Goal: Task Accomplishment & Management: Manage account settings

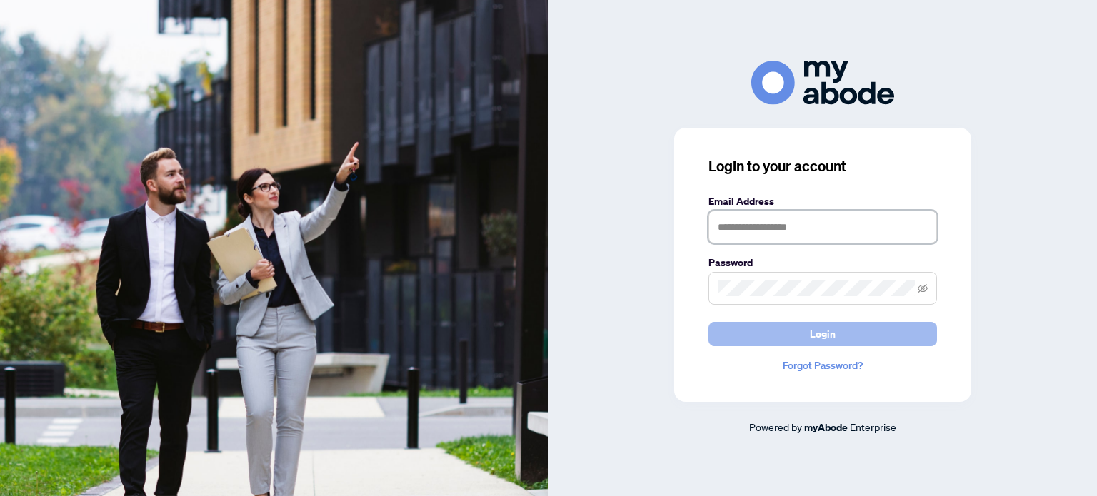
type input "**********"
click at [906, 336] on button "Login" at bounding box center [822, 334] width 229 height 24
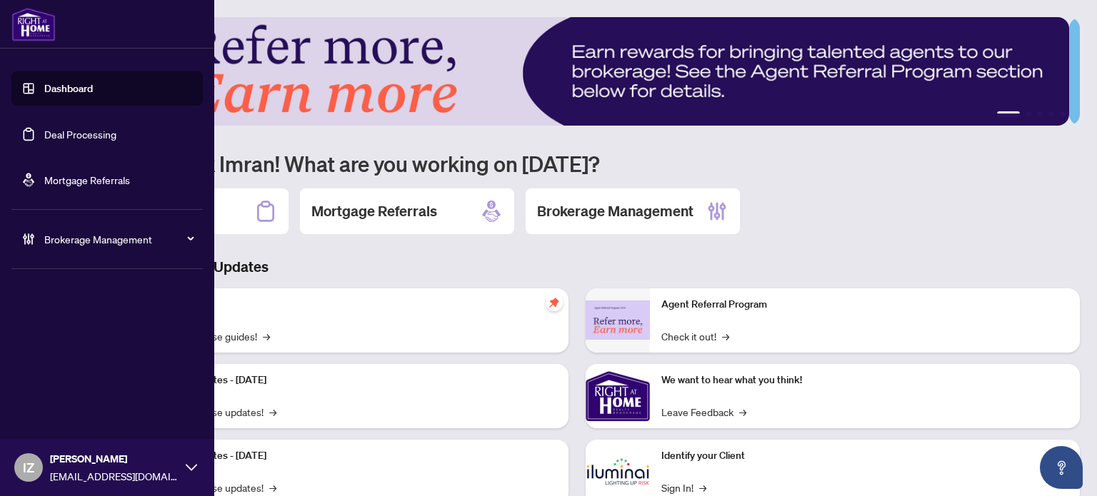
click at [44, 128] on link "Deal Processing" at bounding box center [80, 134] width 72 height 13
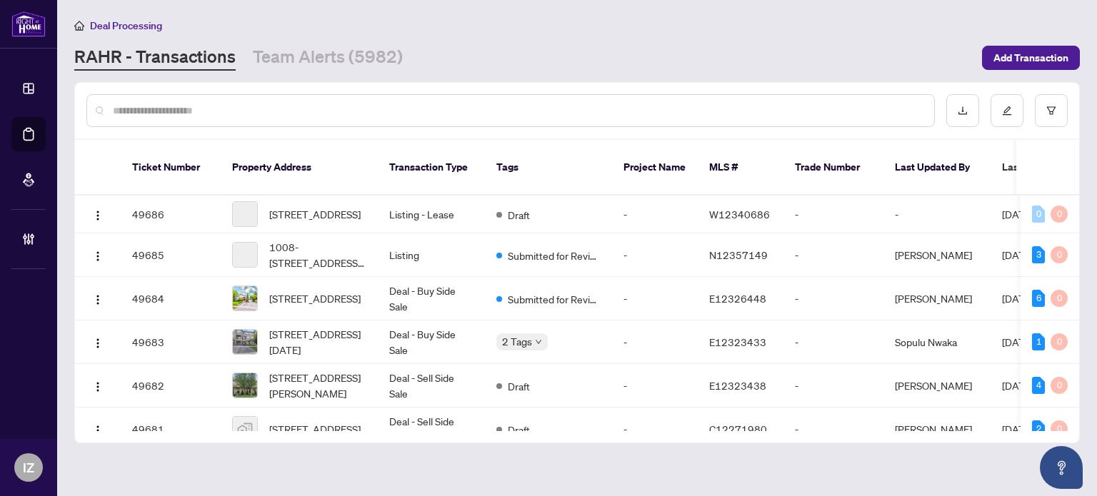
click at [411, 104] on input "text" at bounding box center [518, 111] width 810 height 16
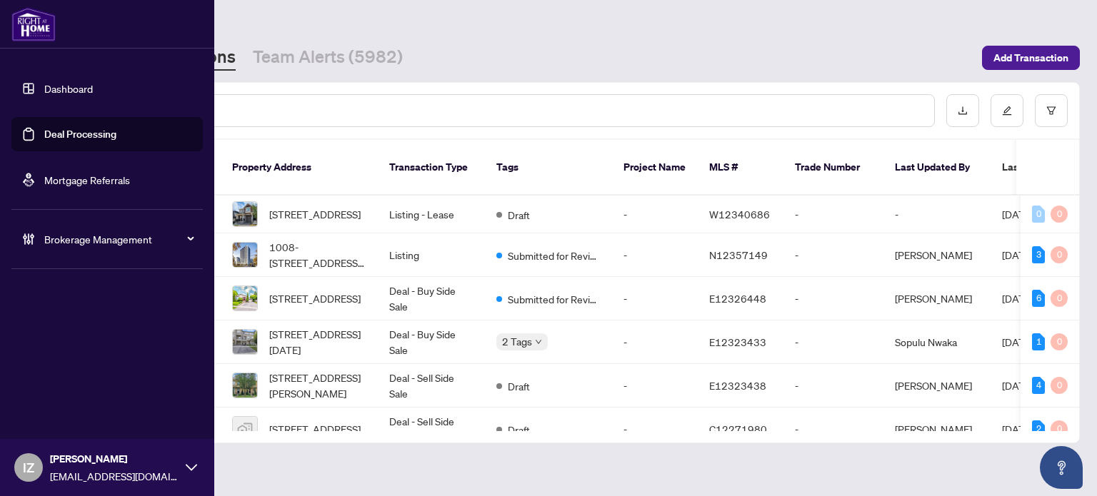
click at [41, 236] on div "Brokerage Management" at bounding box center [106, 239] width 191 height 34
click at [64, 254] on div "Brokerage Management" at bounding box center [106, 239] width 191 height 34
click at [78, 336] on link "Manage Agents" at bounding box center [65, 342] width 71 height 13
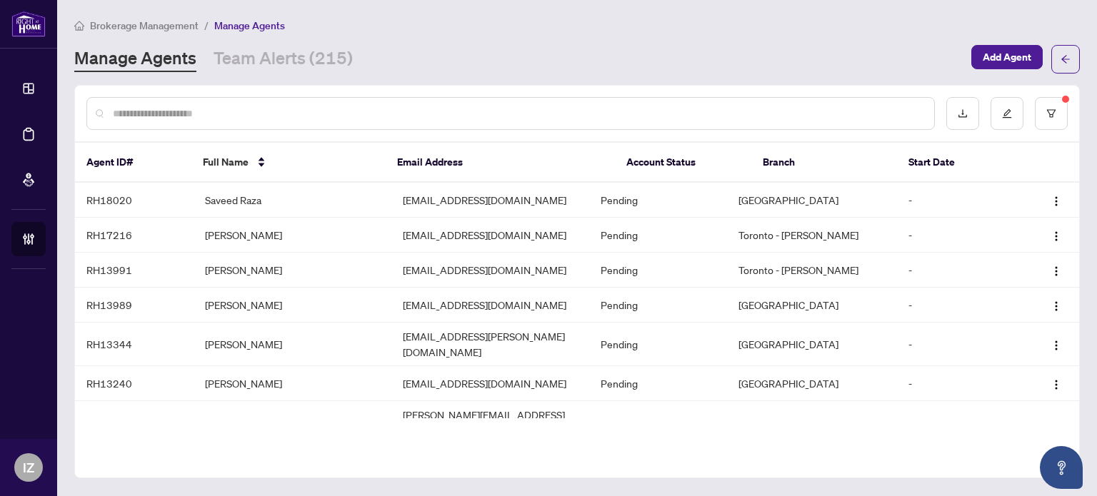
click at [565, 121] on div at bounding box center [510, 113] width 848 height 33
click at [503, 104] on div at bounding box center [510, 113] width 848 height 33
click at [478, 107] on input "text" at bounding box center [518, 114] width 810 height 16
click at [468, 124] on div at bounding box center [510, 113] width 848 height 33
click at [159, 102] on div at bounding box center [510, 113] width 848 height 33
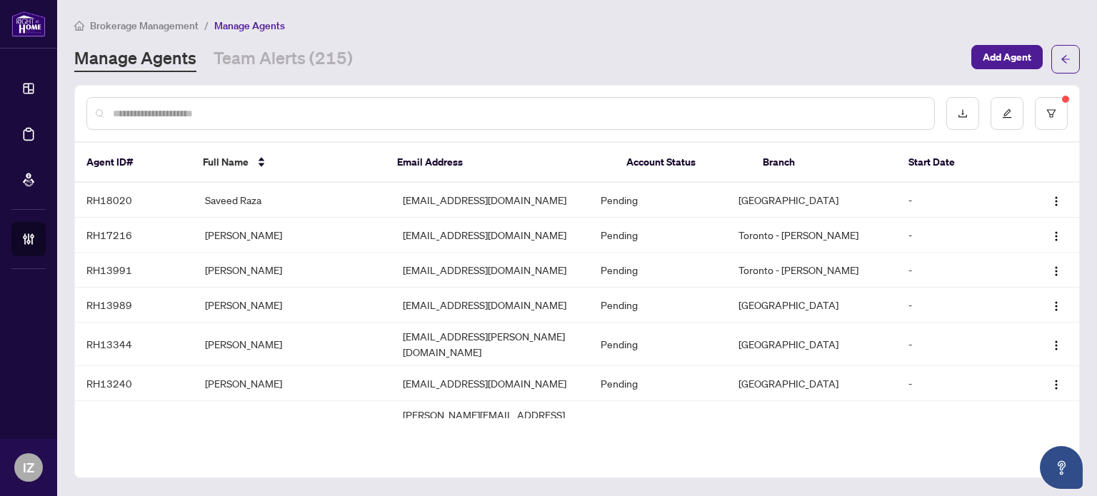
click at [156, 112] on input "text" at bounding box center [518, 114] width 810 height 16
click at [157, 120] on input "text" at bounding box center [518, 114] width 810 height 16
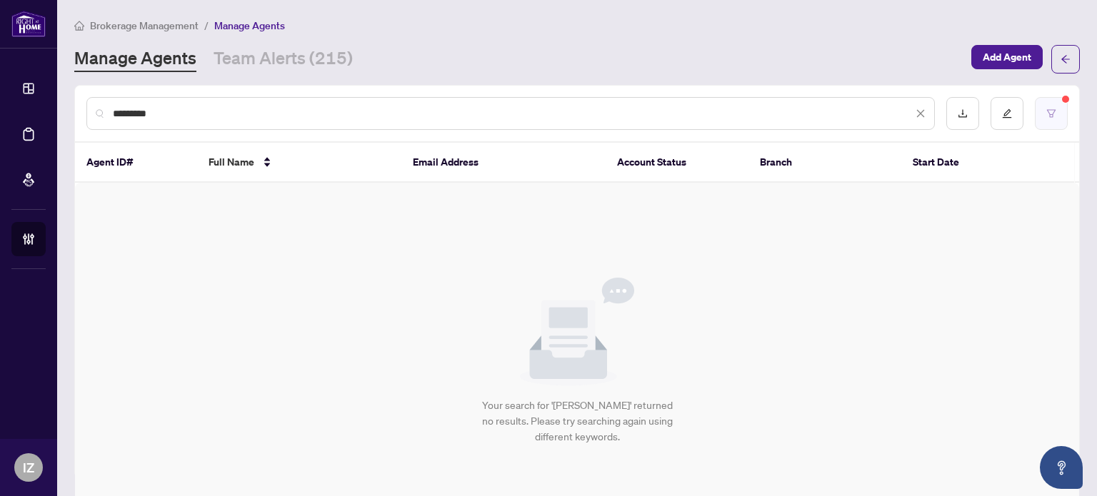
type input "*********"
click at [1035, 114] on button "button" at bounding box center [1051, 113] width 33 height 33
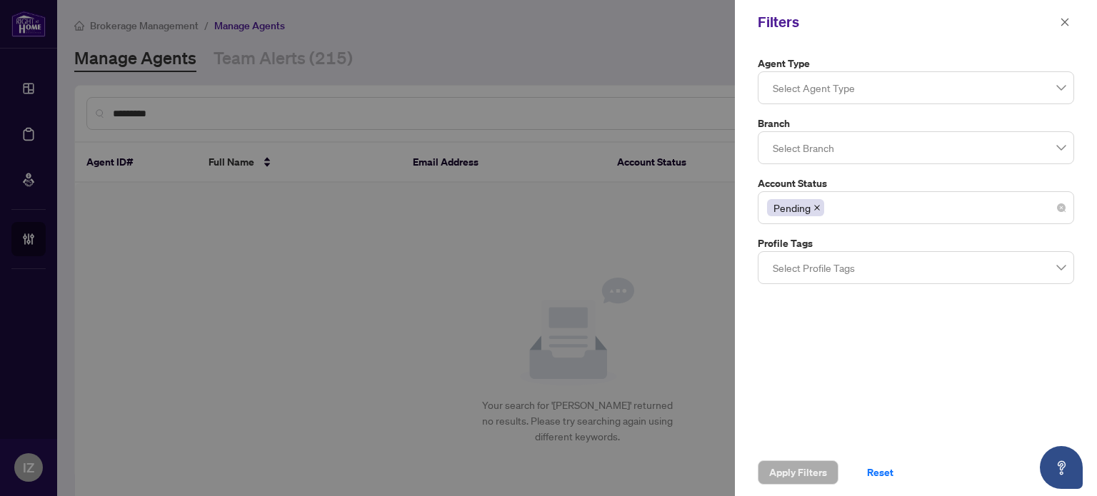
drag, startPoint x: 810, startPoint y: 207, endPoint x: 822, endPoint y: 209, distance: 12.3
click at [811, 207] on span "Pending" at bounding box center [795, 207] width 57 height 17
click at [818, 208] on icon "close" at bounding box center [816, 207] width 7 height 7
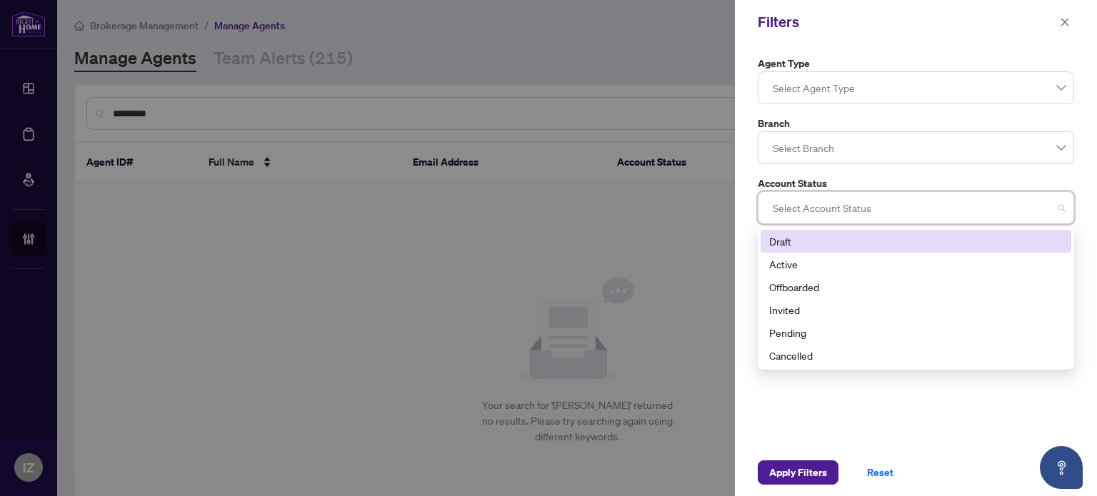
click at [823, 209] on div at bounding box center [916, 208] width 298 height 26
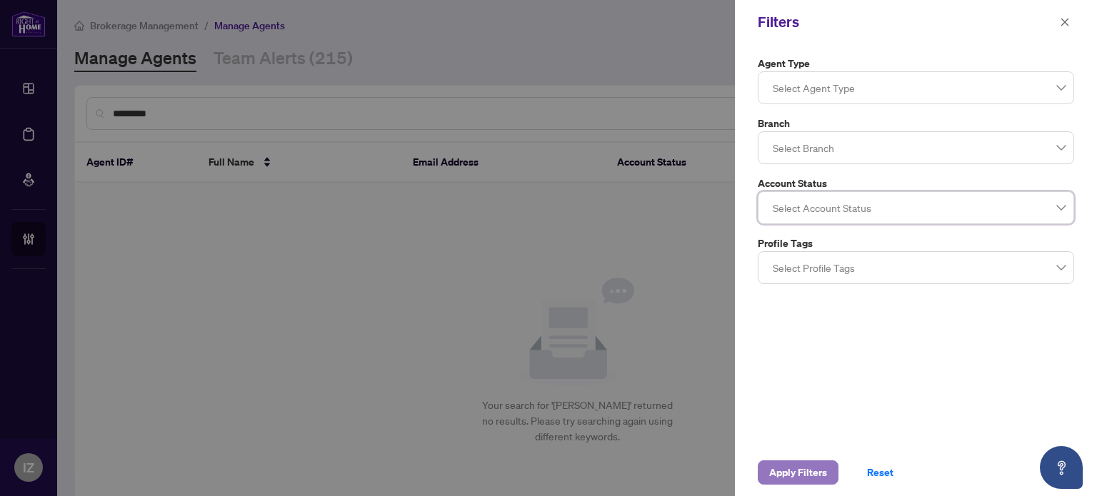
click at [773, 462] on span "Apply Filters" at bounding box center [798, 472] width 58 height 23
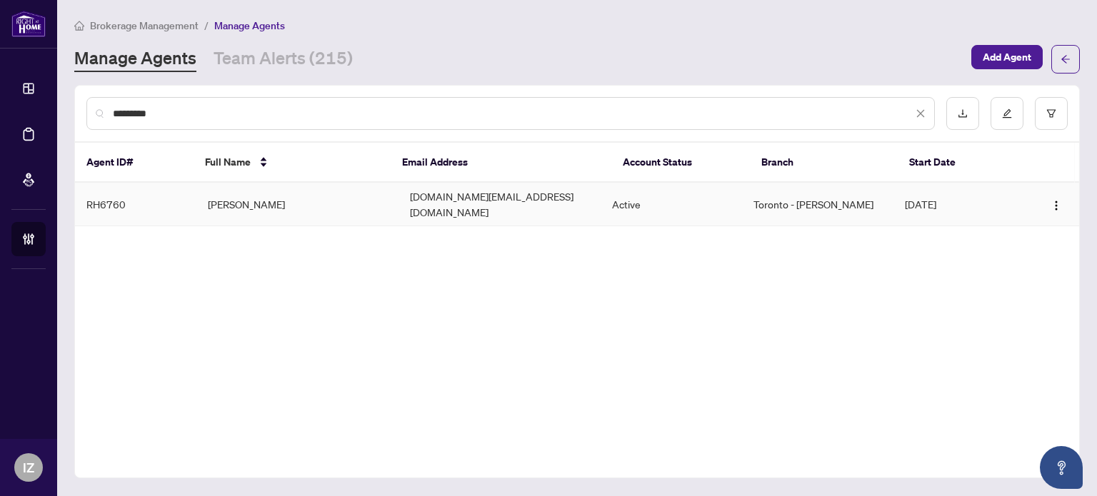
click at [276, 202] on td "Zain Khan" at bounding box center [297, 205] width 202 height 44
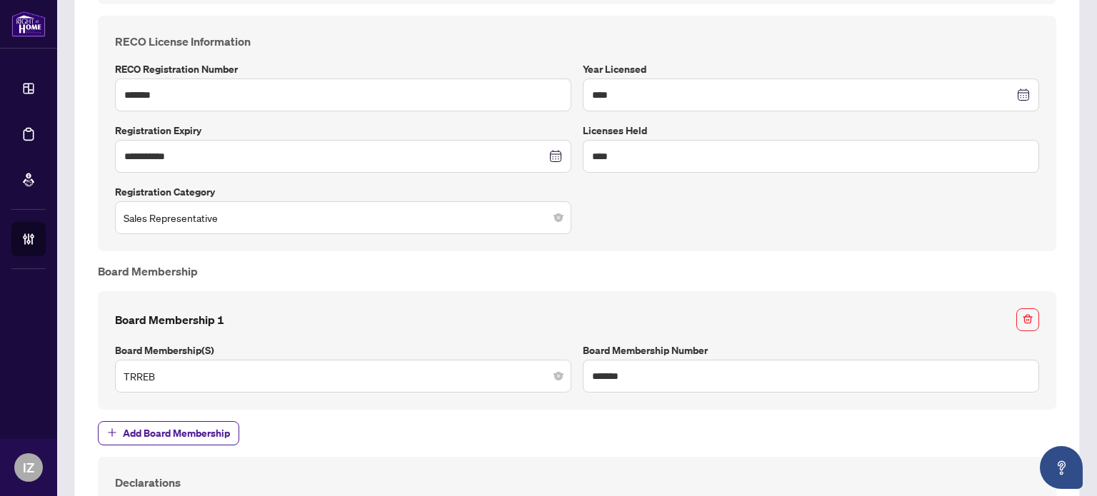
scroll to position [928, 0]
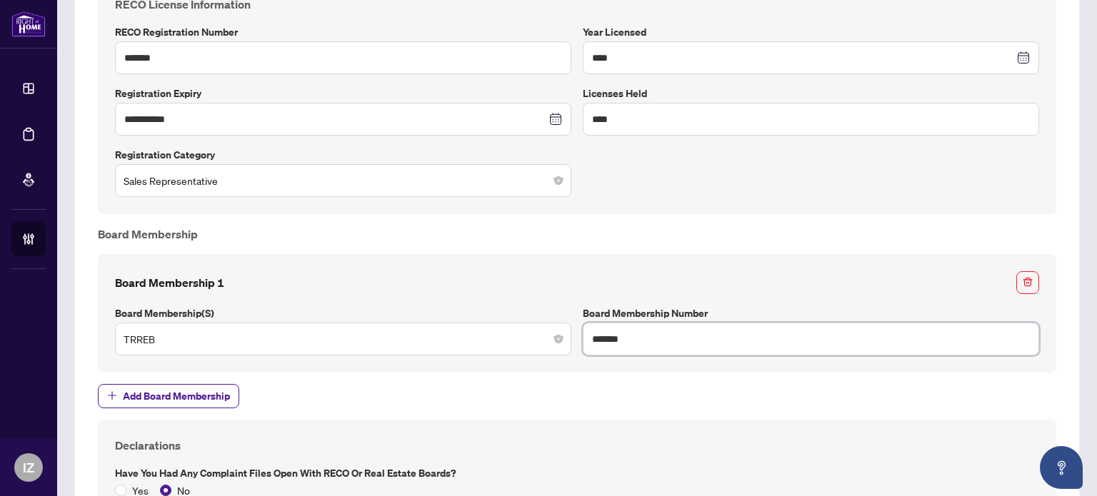
click at [628, 332] on input "*******" at bounding box center [811, 339] width 456 height 33
click at [628, 333] on input "*******" at bounding box center [811, 339] width 456 height 33
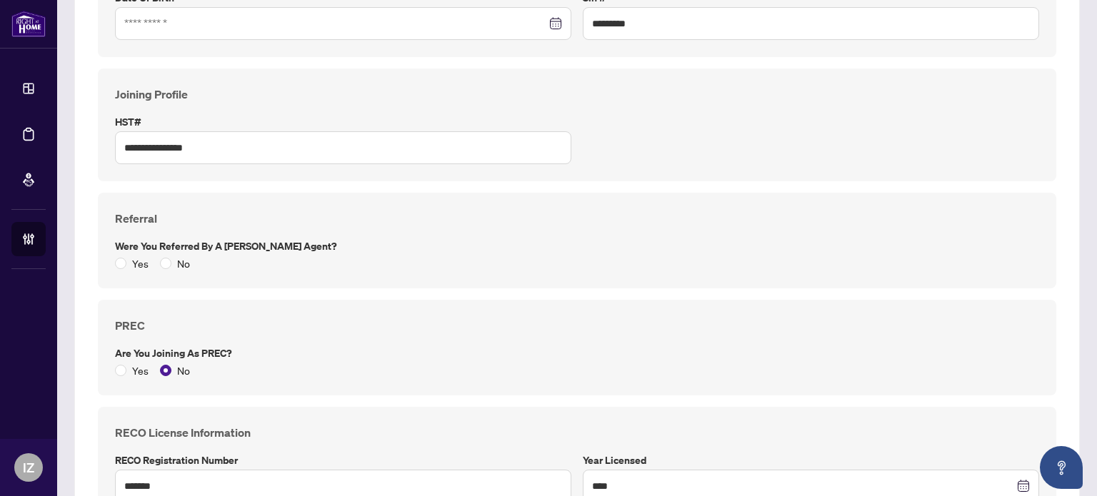
scroll to position [0, 0]
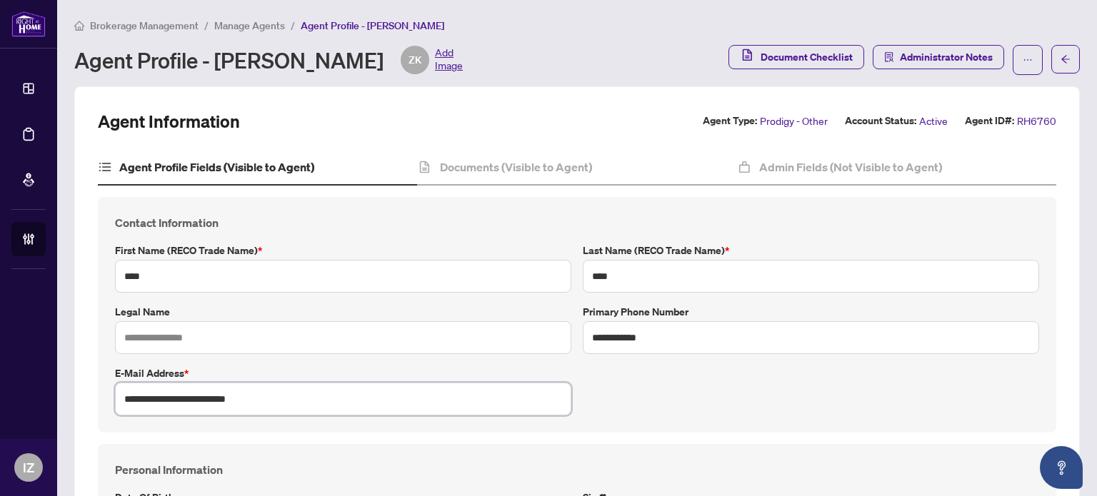
click at [460, 383] on input "**********" at bounding box center [343, 399] width 456 height 33
